Goal: Communication & Community: Answer question/provide support

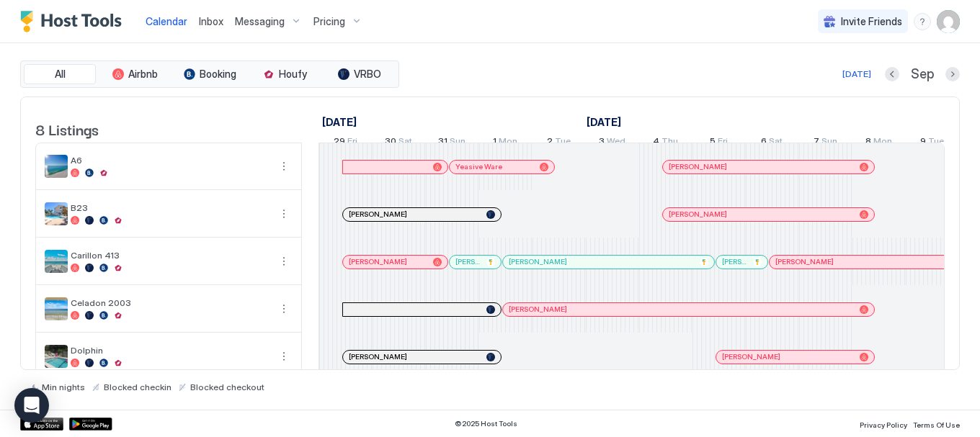
scroll to position [0, 787]
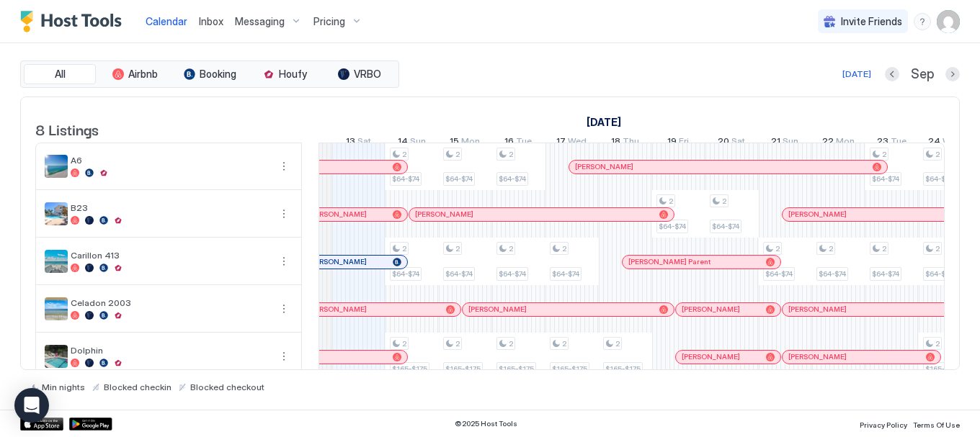
click at [212, 20] on span "Inbox" at bounding box center [211, 21] width 24 height 12
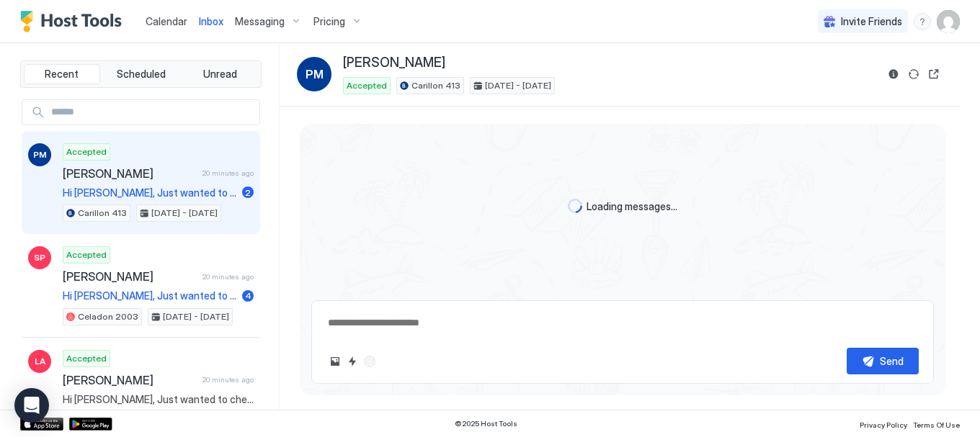
type textarea "*"
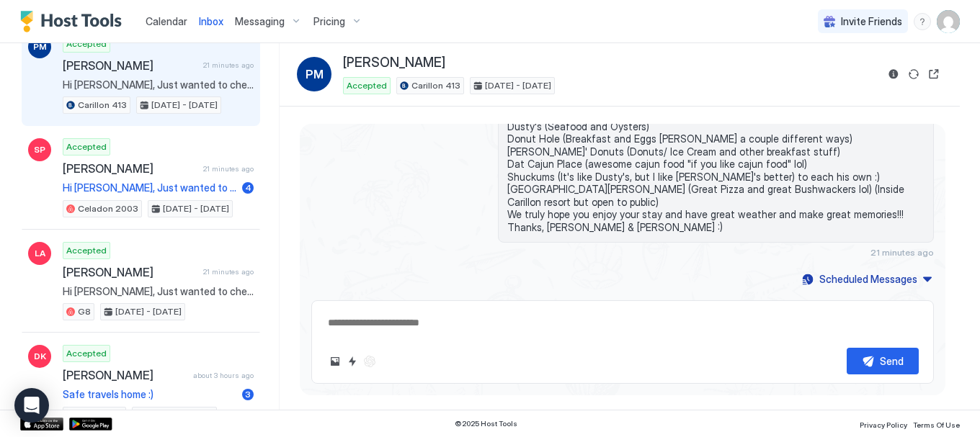
scroll to position [1473, 0]
type textarea "*"
click at [159, 23] on span "Calendar" at bounding box center [167, 21] width 42 height 12
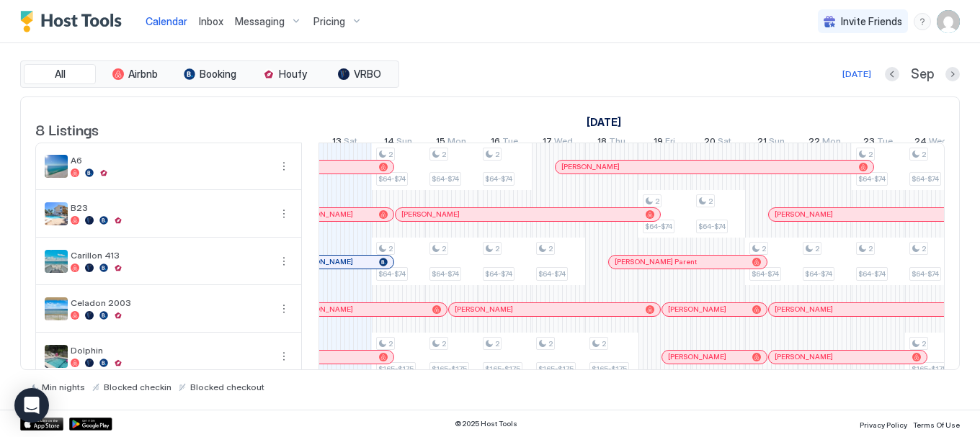
scroll to position [175, 0]
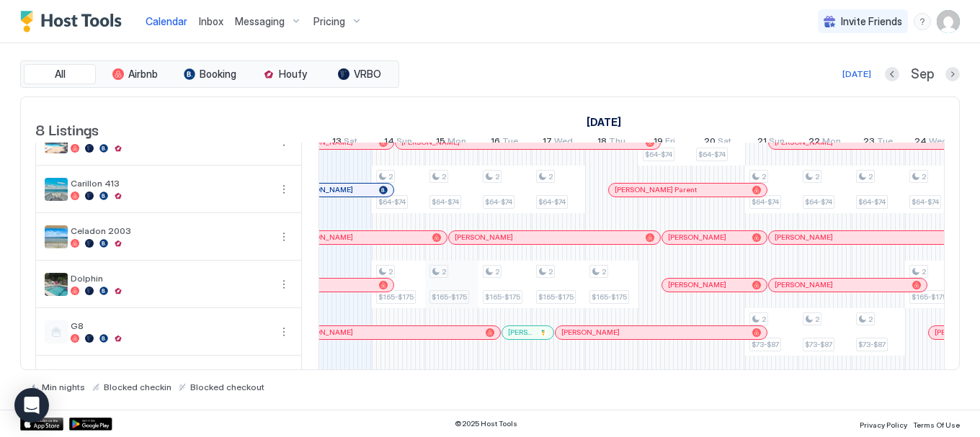
scroll to position [31, 0]
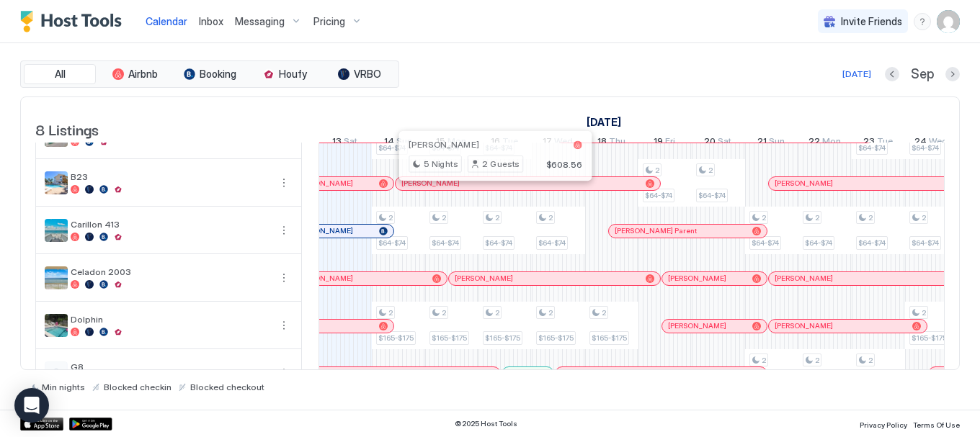
click at [490, 189] on div at bounding box center [490, 184] width 12 height 12
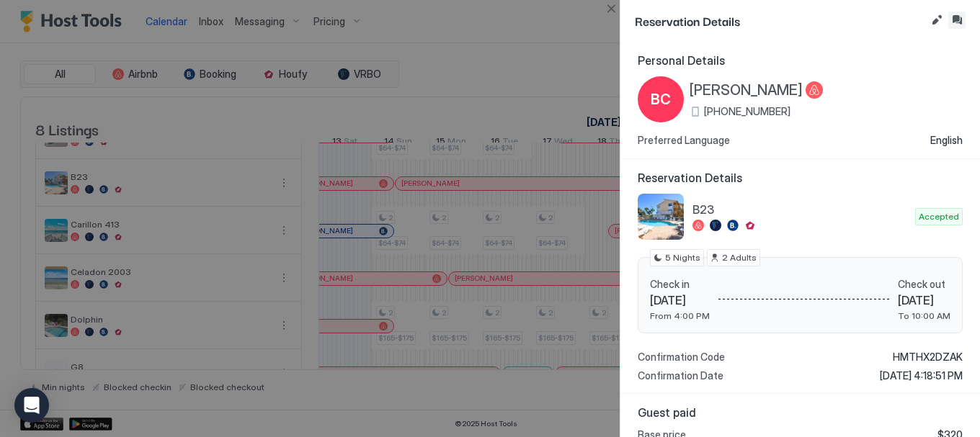
click at [953, 20] on button "Inbox" at bounding box center [956, 20] width 17 height 17
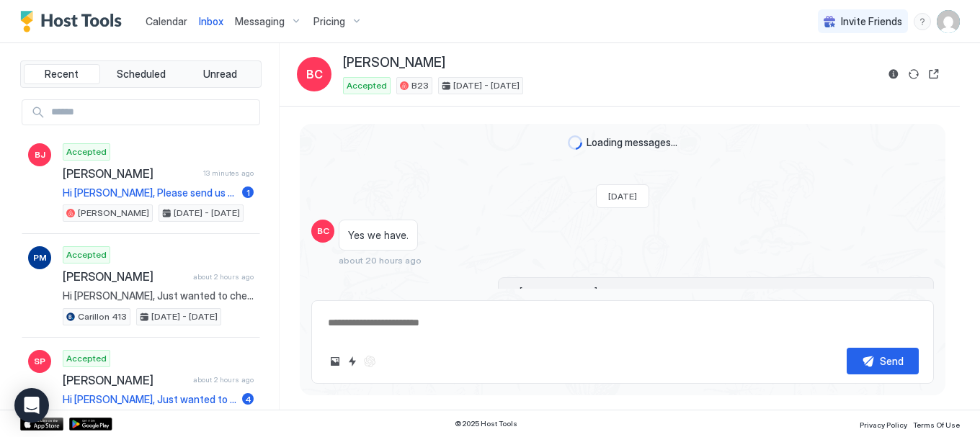
scroll to position [129, 0]
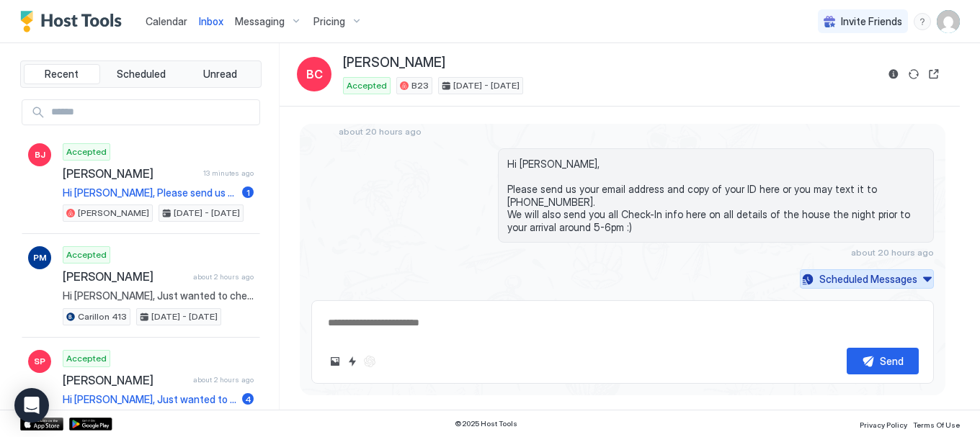
click at [878, 280] on div "Scheduled Messages" at bounding box center [868, 279] width 98 height 15
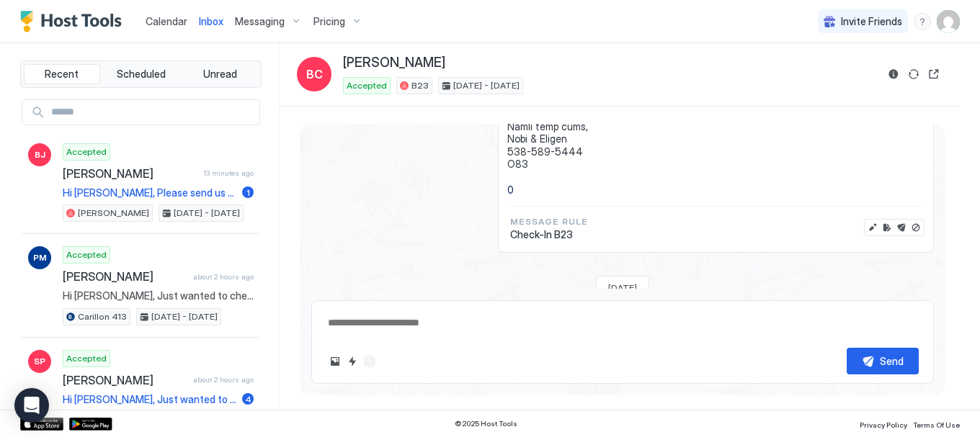
scroll to position [952, 0]
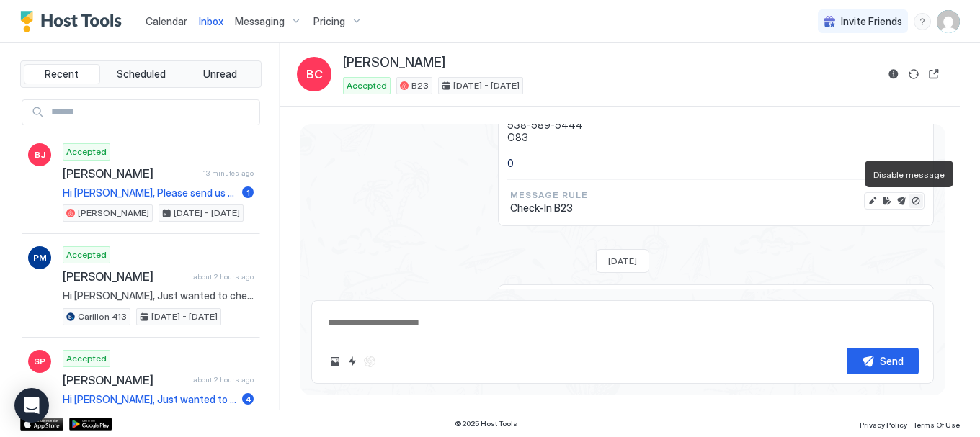
click at [909, 199] on button "Disable message" at bounding box center [916, 201] width 14 height 14
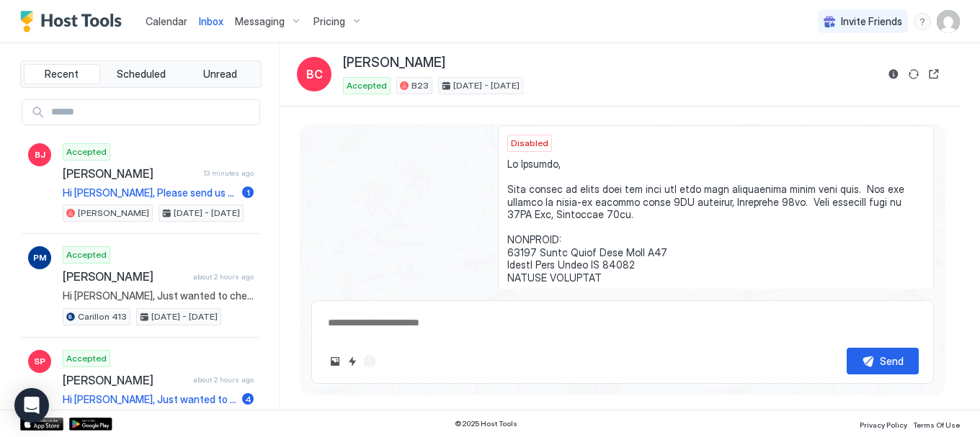
scroll to position [307, 0]
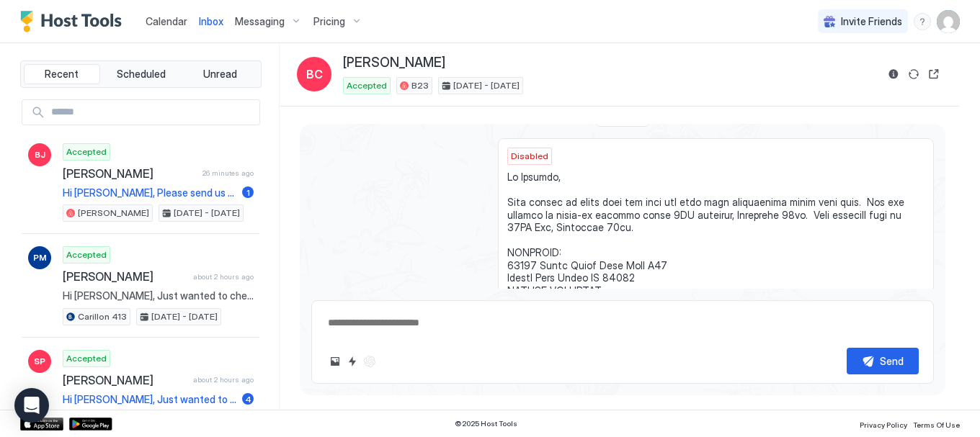
type textarea "*"
click at [153, 21] on span "Calendar" at bounding box center [167, 21] width 42 height 12
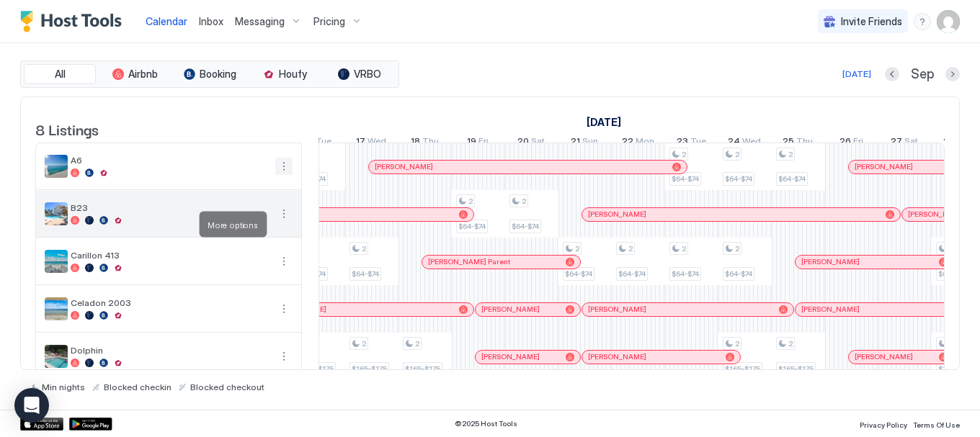
drag, startPoint x: 283, startPoint y: 174, endPoint x: 287, endPoint y: 226, distance: 52.1
click at [287, 226] on tbody "A6 B23 Carillon 413 Celadon 2003 Dolphin G8 Kelly Luau 6727" at bounding box center [168, 333] width 265 height 380
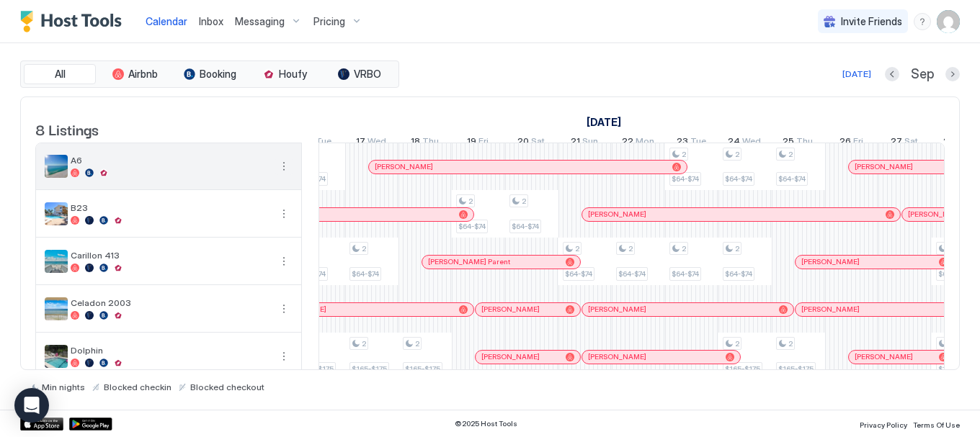
click at [282, 175] on button "More options" at bounding box center [283, 166] width 17 height 17
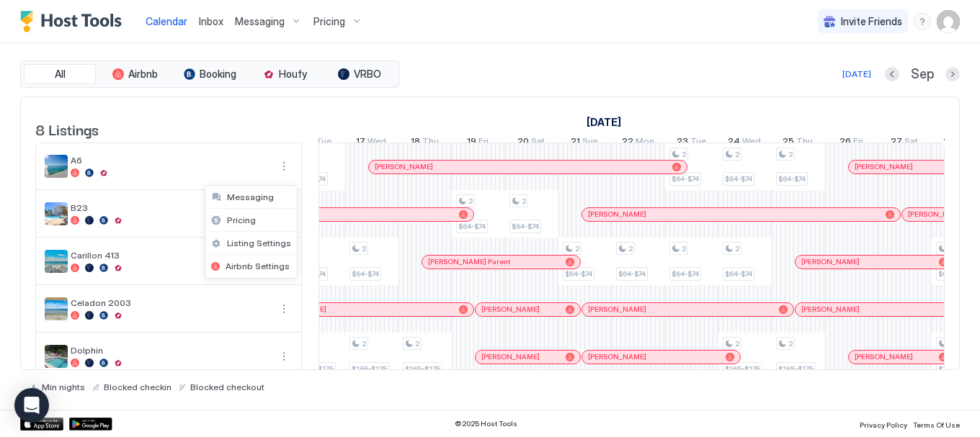
click at [253, 121] on div at bounding box center [490, 218] width 980 height 437
